Goal: Task Accomplishment & Management: Use online tool/utility

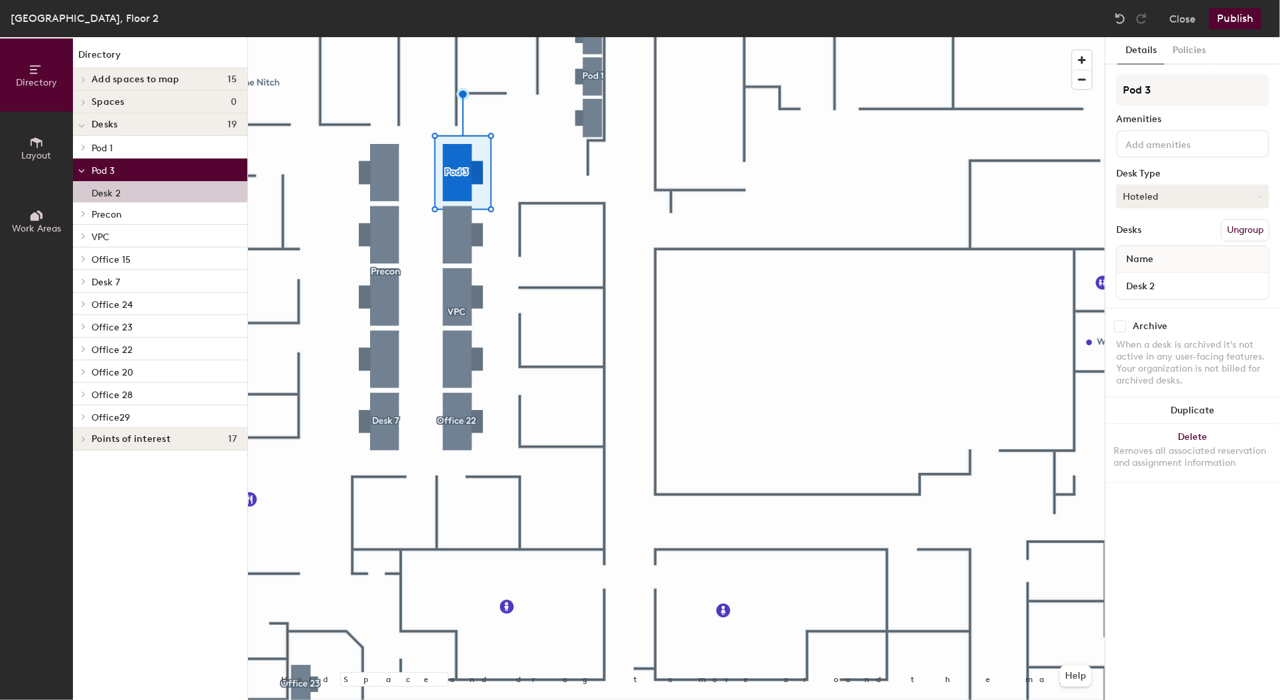
click at [1201, 192] on button "Hoteled" at bounding box center [1192, 196] width 153 height 24
click at [1160, 238] on div "Assigned" at bounding box center [1183, 237] width 133 height 20
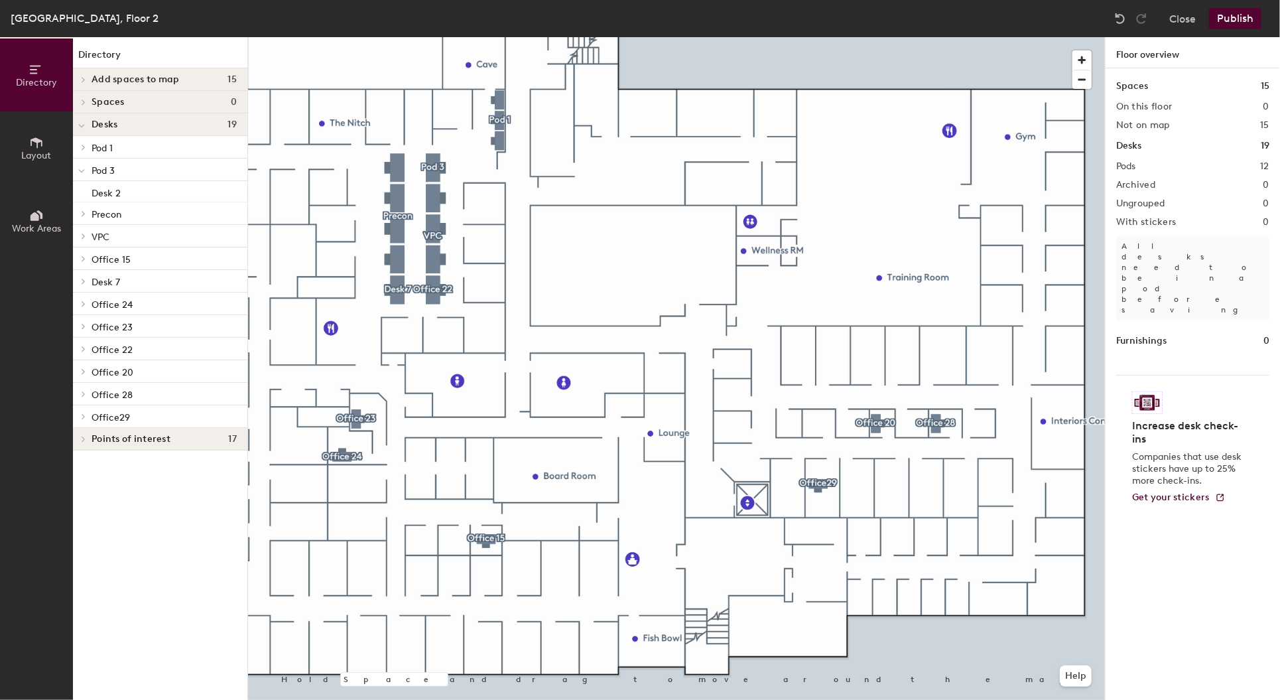
click at [152, 261] on p "Office 15" at bounding box center [164, 258] width 145 height 17
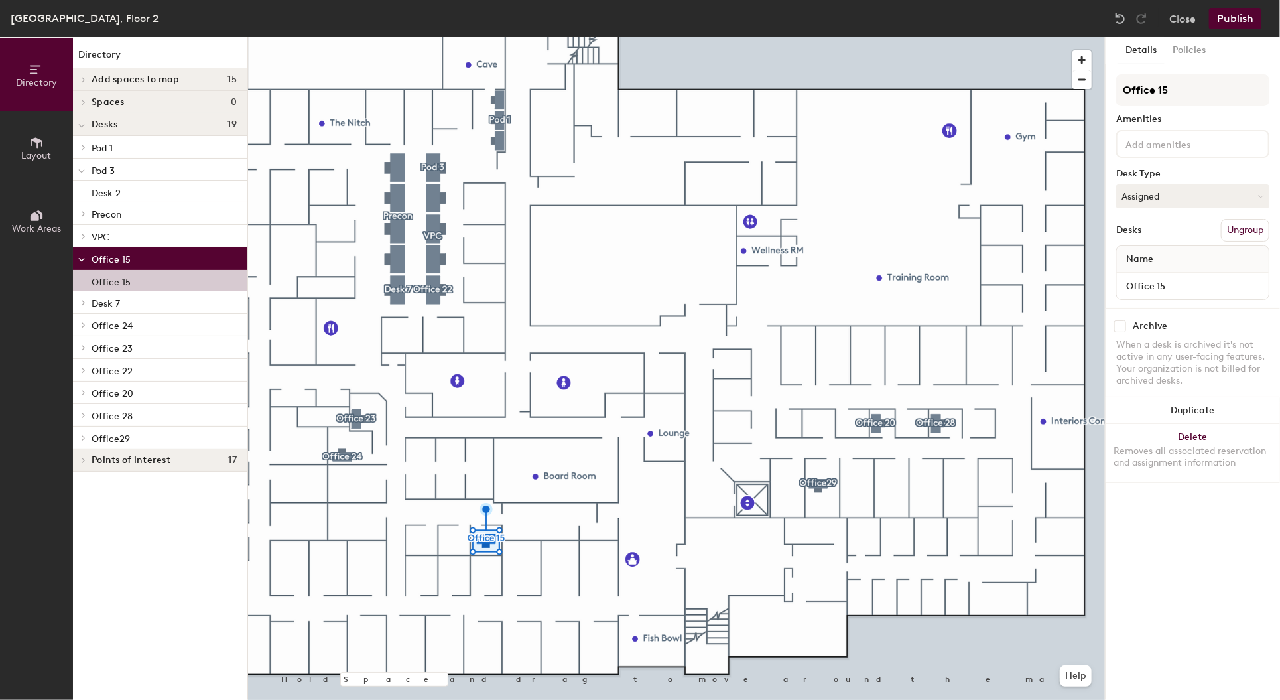
click at [153, 280] on div "Office 15" at bounding box center [160, 280] width 174 height 21
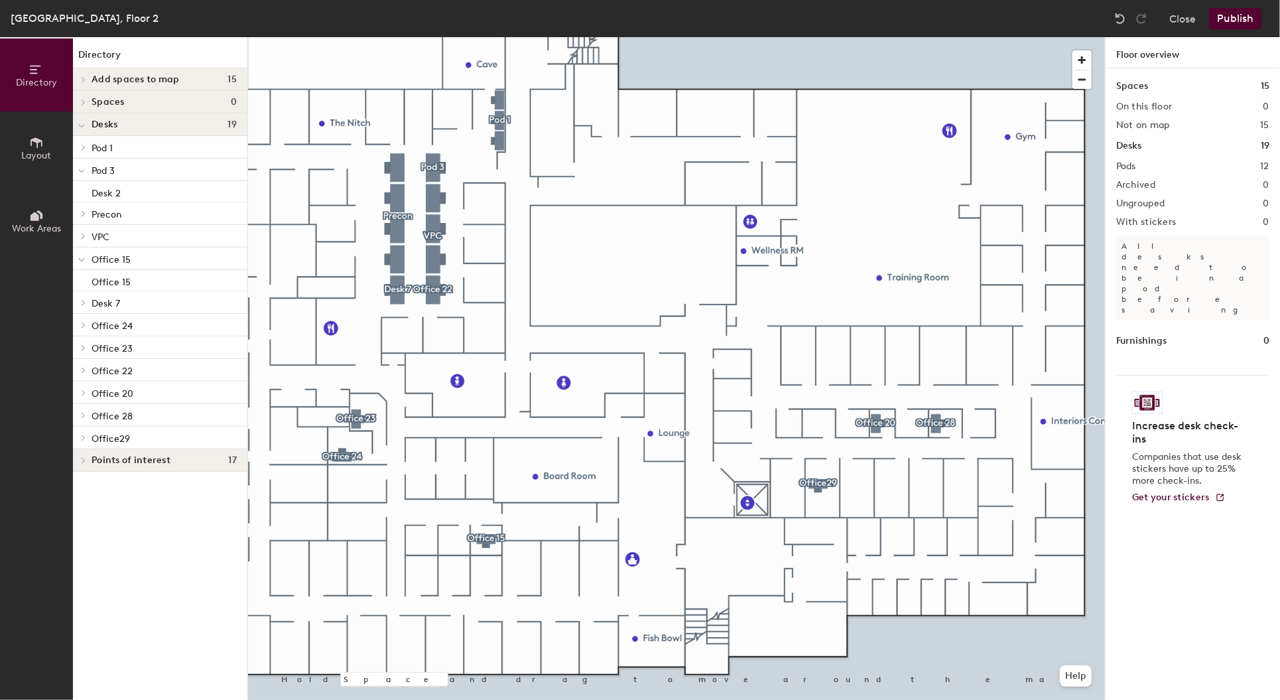
click at [54, 143] on button "Layout" at bounding box center [36, 147] width 73 height 73
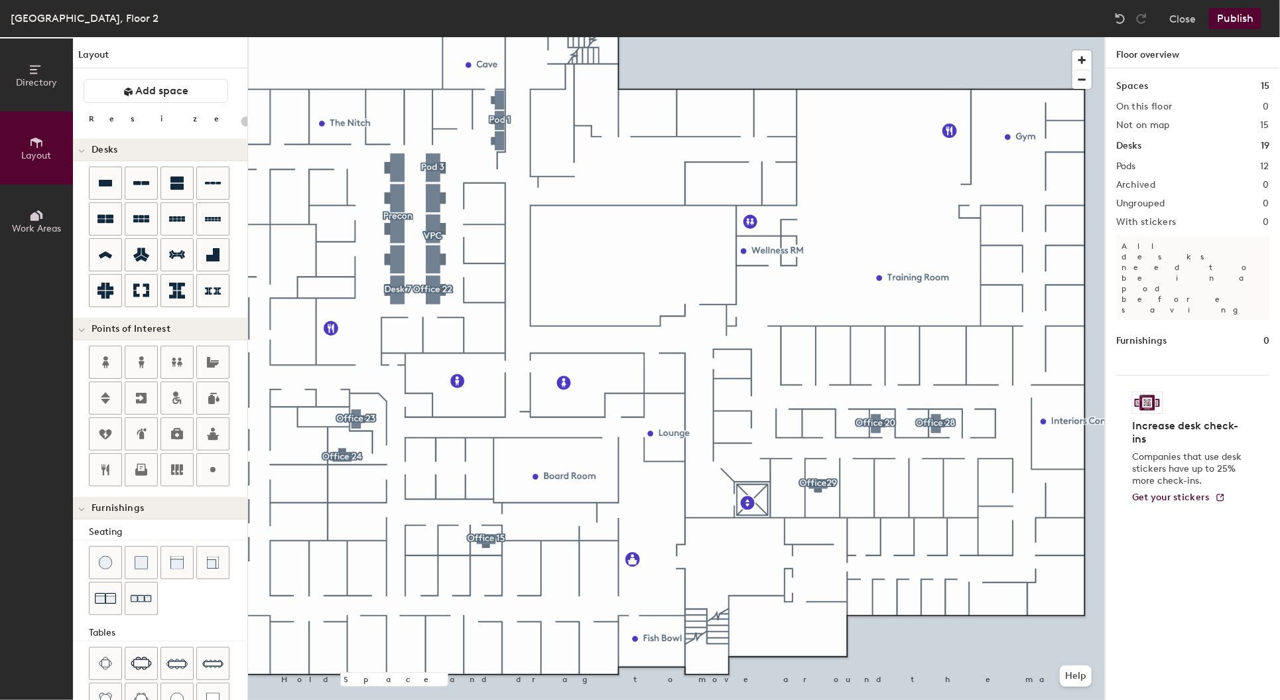
click at [788, 424] on div "Directory Layout Work Areas Layout Add space Resize Desks Points of Interest Fu…" at bounding box center [640, 368] width 1280 height 662
drag, startPoint x: 107, startPoint y: 182, endPoint x: 241, endPoint y: 232, distance: 142.9
click at [794, 37] on div at bounding box center [676, 37] width 857 height 0
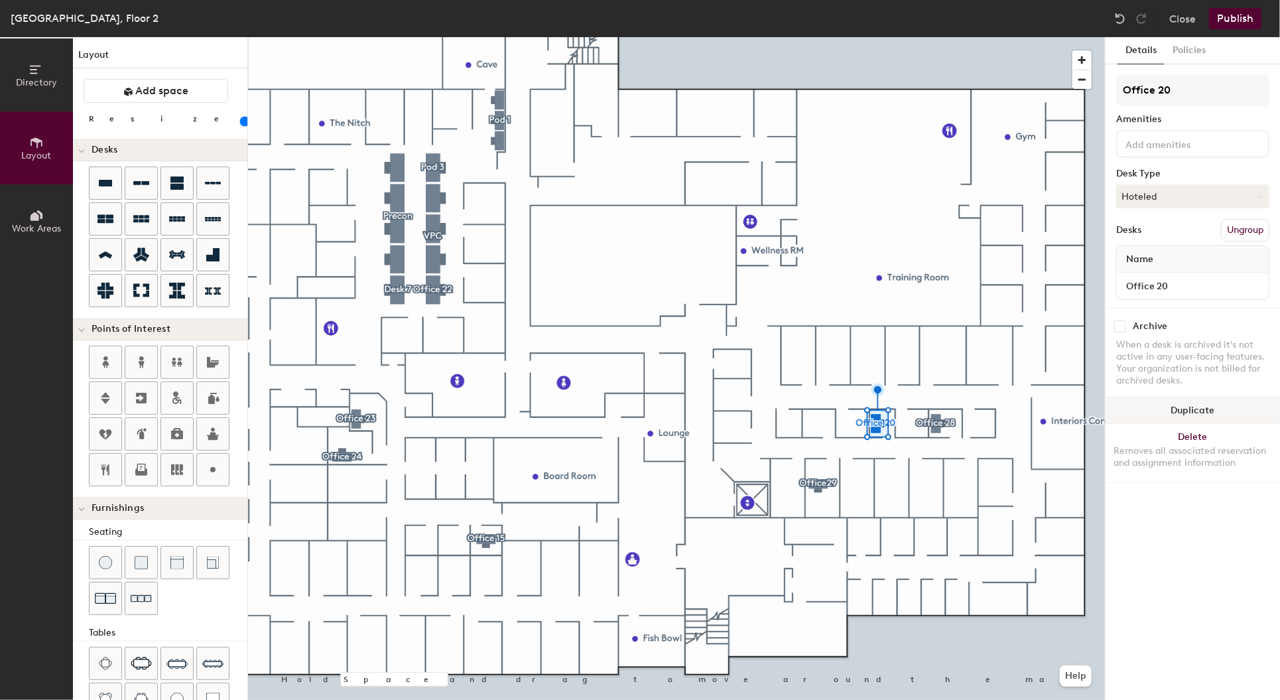
drag, startPoint x: 241, startPoint y: 232, endPoint x: 1177, endPoint y: 414, distance: 953.8
click at [1177, 414] on button "Duplicate" at bounding box center [1192, 410] width 174 height 27
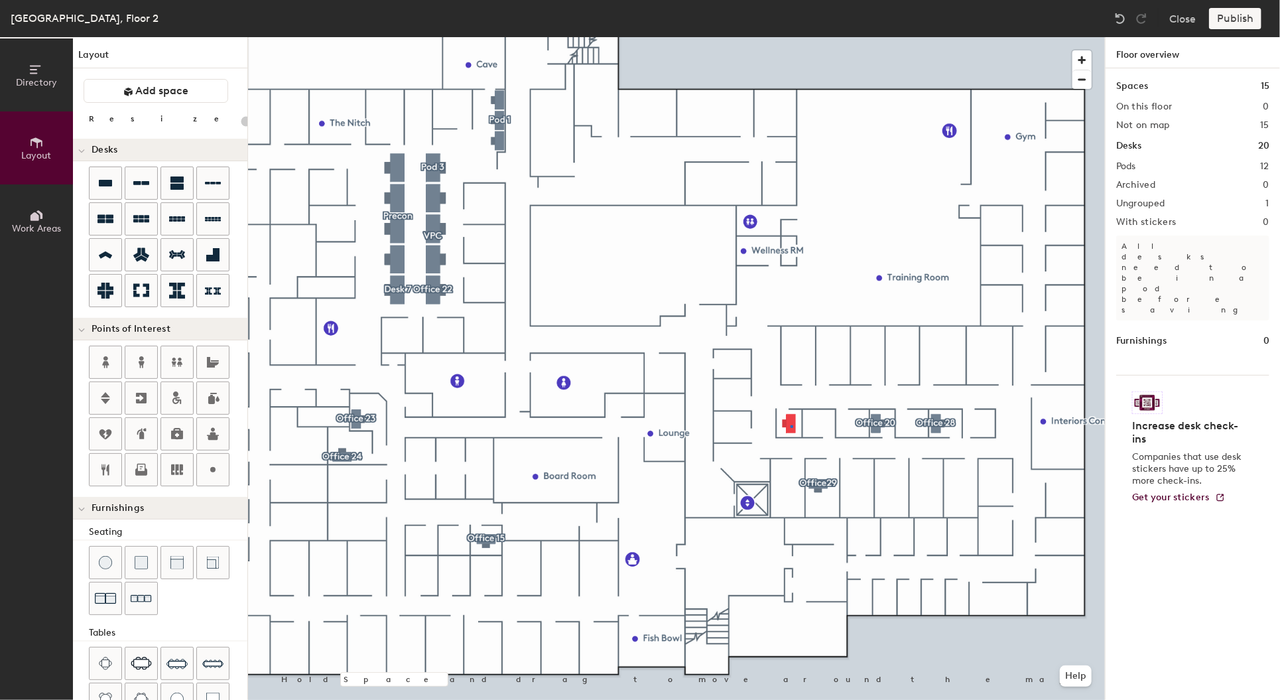
type input "80"
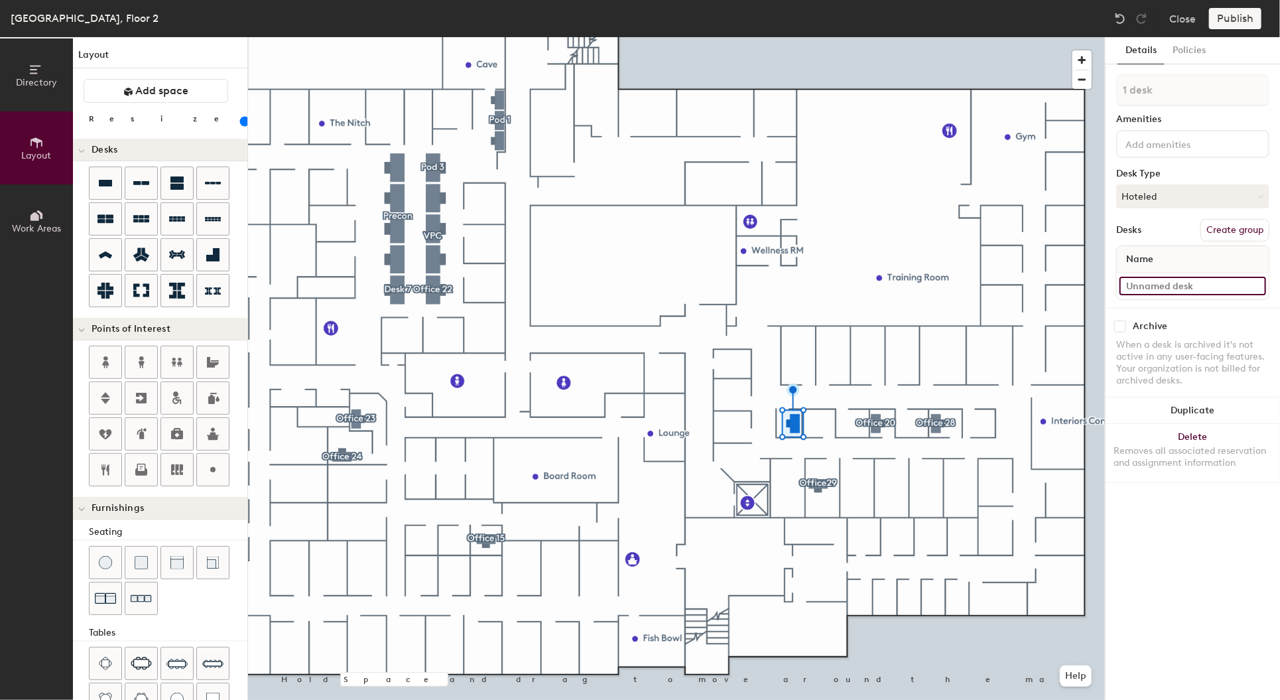
click at [1194, 288] on input at bounding box center [1192, 286] width 147 height 19
type input "Office30"
click at [1244, 233] on button "Create group" at bounding box center [1234, 230] width 69 height 23
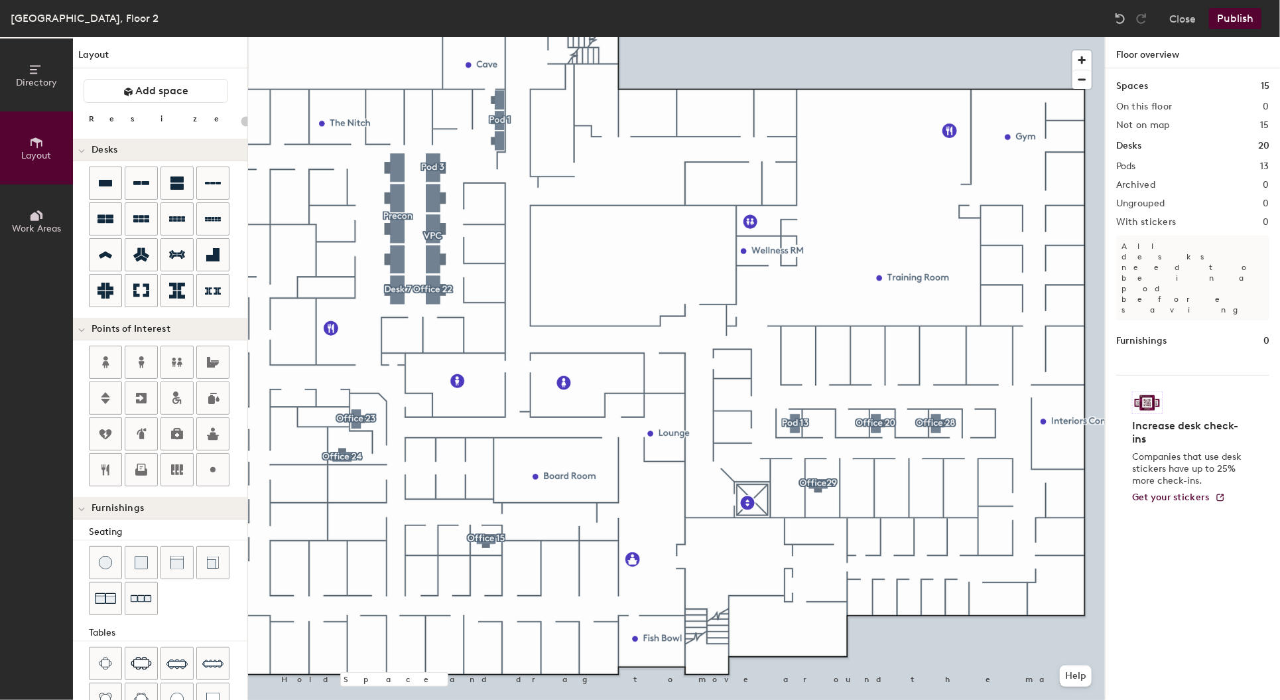
type input "80"
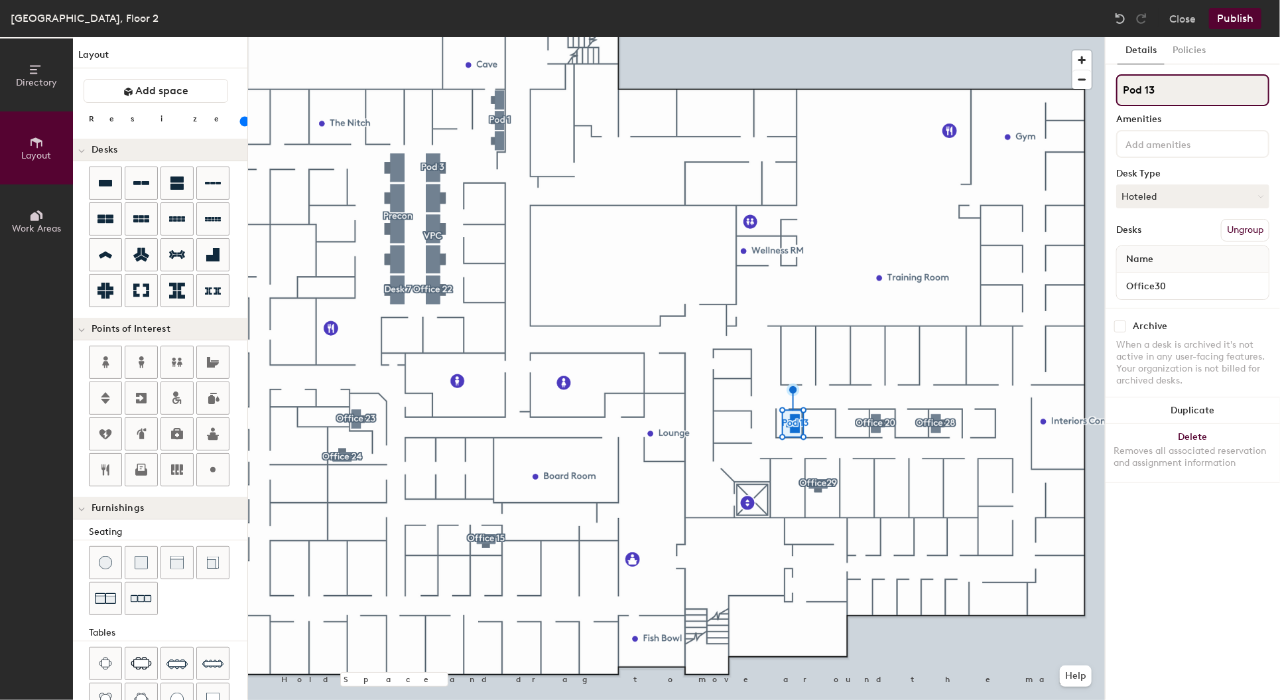
click at [1158, 97] on input "Pod 13" at bounding box center [1192, 90] width 153 height 32
type input "Office30"
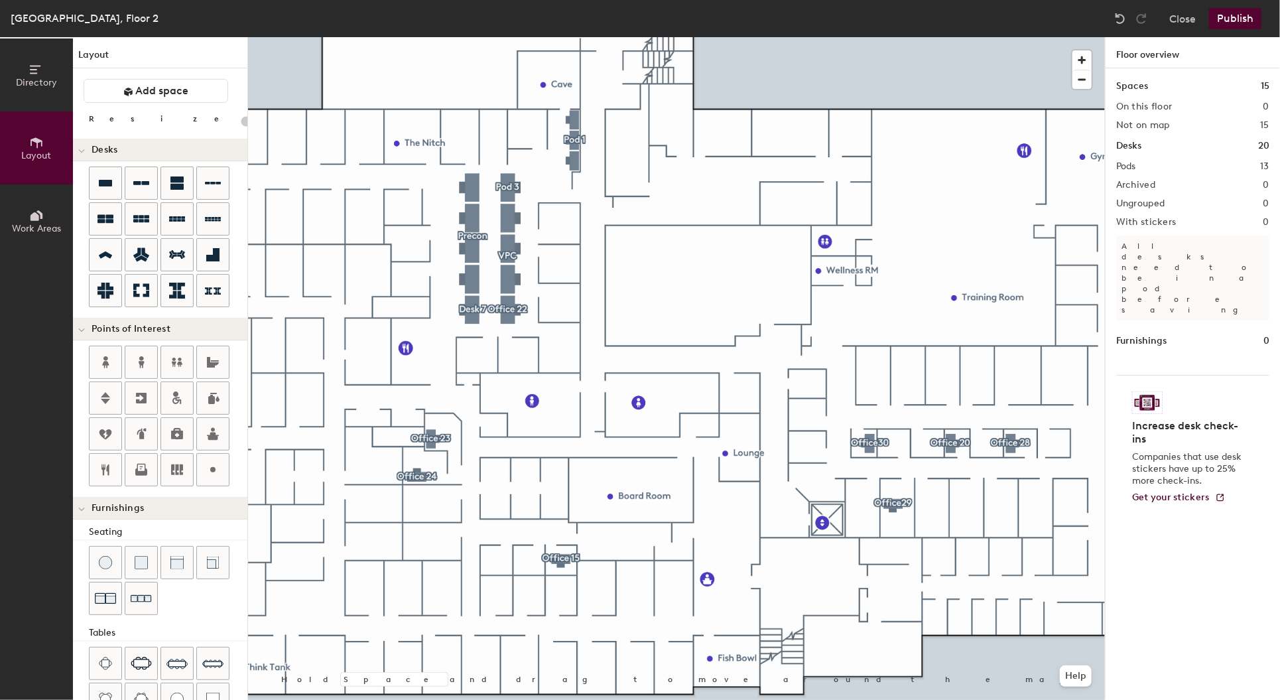
click at [1232, 19] on button "Publish" at bounding box center [1235, 18] width 52 height 21
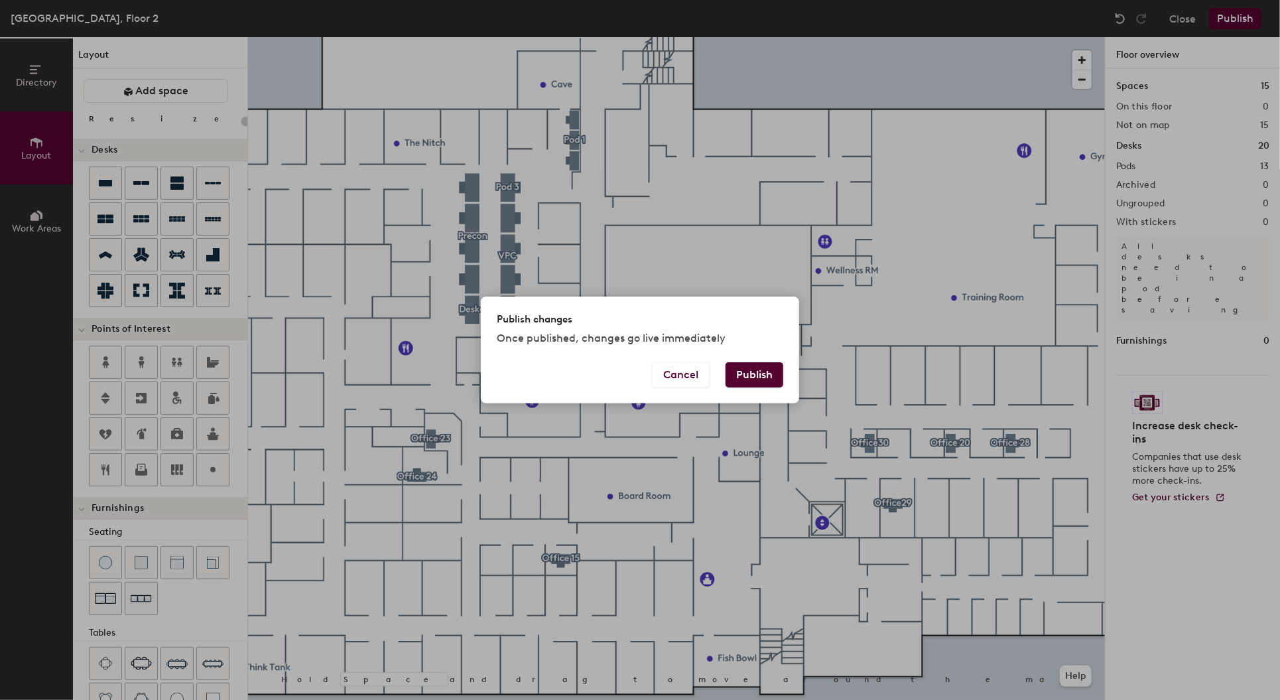
click at [759, 366] on button "Publish" at bounding box center [754, 374] width 58 height 25
type input "20"
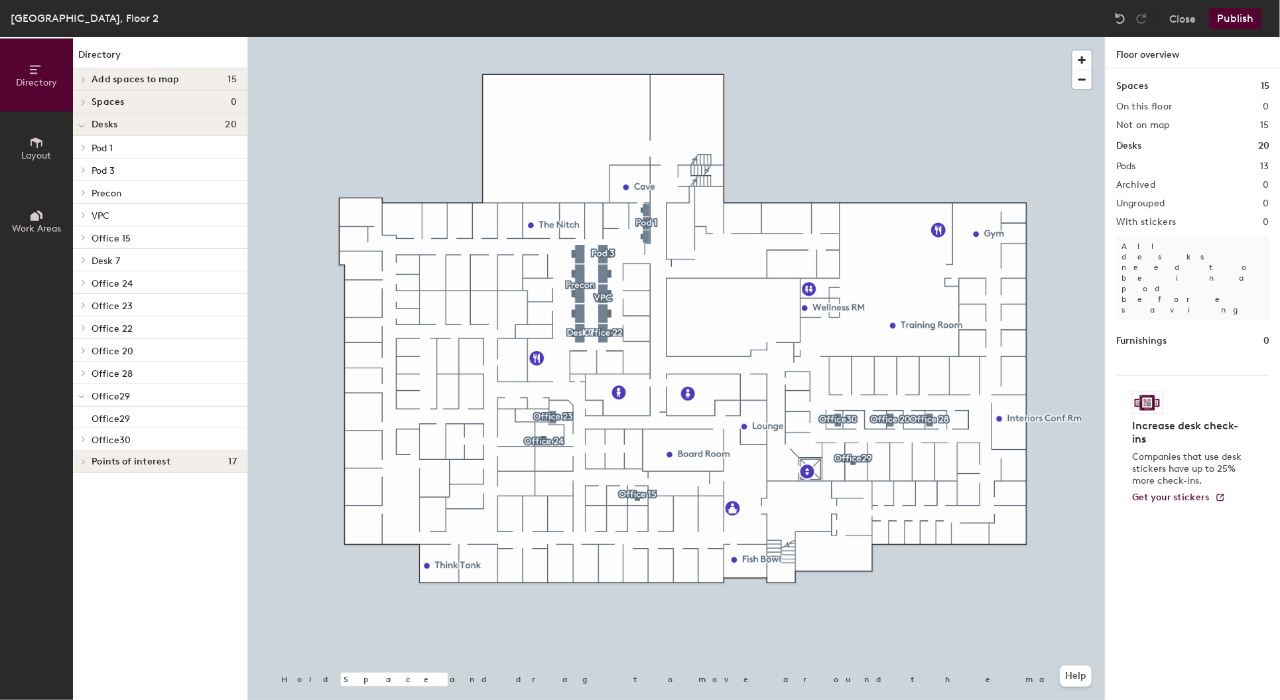
click at [1228, 11] on button "Publish" at bounding box center [1235, 18] width 52 height 21
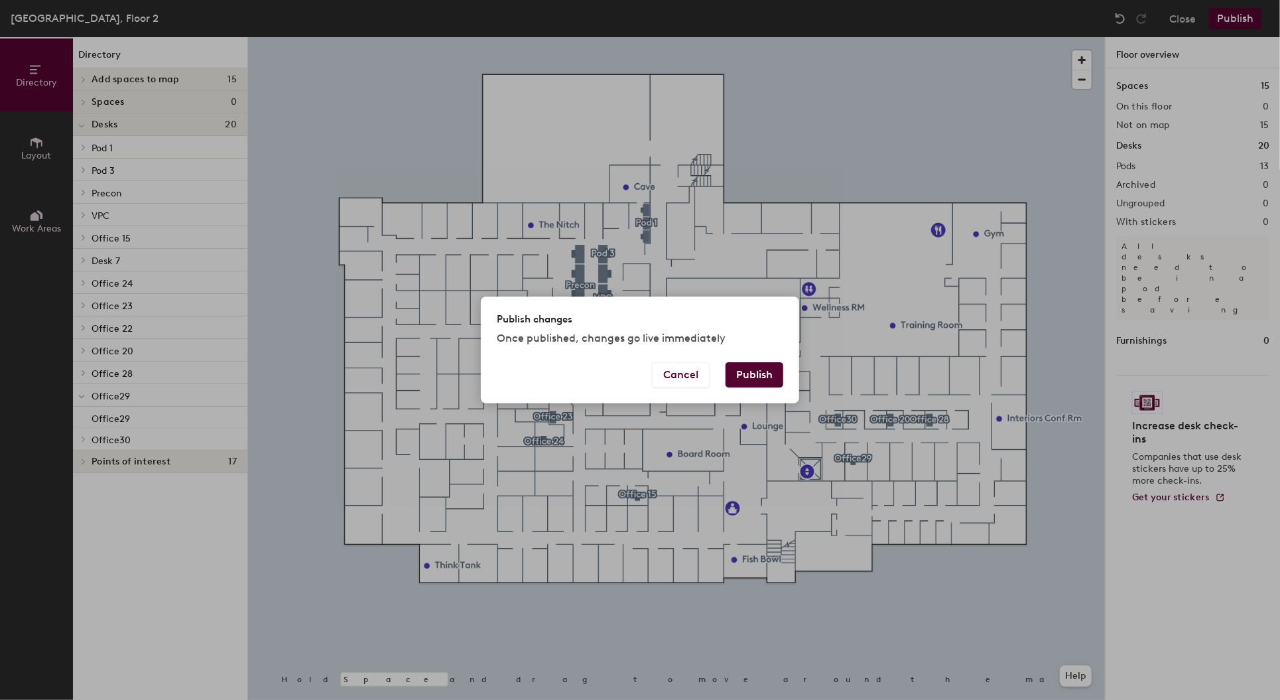
click at [757, 365] on button "Publish" at bounding box center [754, 374] width 58 height 25
